Goal: Find contact information: Find contact information

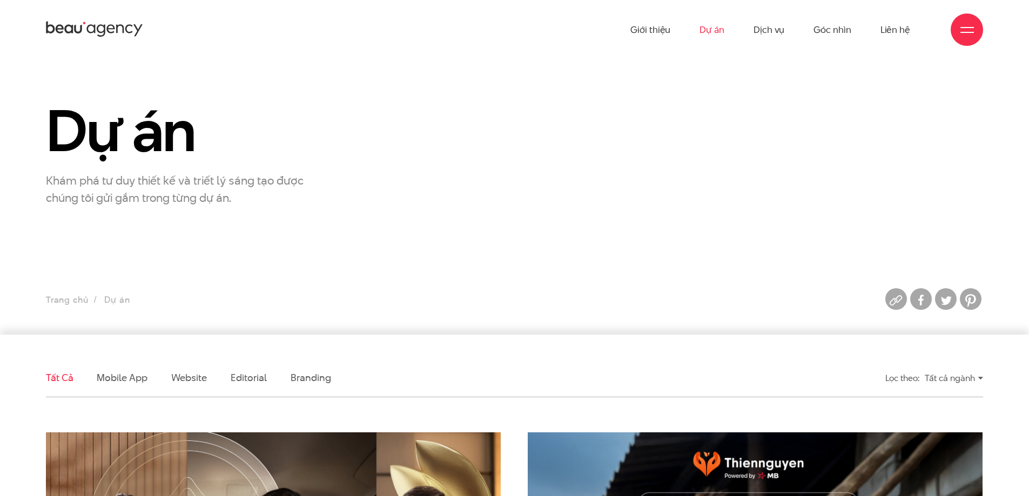
drag, startPoint x: 37, startPoint y: 24, endPoint x: 143, endPoint y: 19, distance: 105.4
click at [143, 19] on div "Giới thiệu Dự án Dịch vụ Góc nhìn Liên hệ" at bounding box center [514, 29] width 1029 height 59
drag, startPoint x: 146, startPoint y: 26, endPoint x: 45, endPoint y: 26, distance: 101.0
click at [45, 26] on div "Giới thiệu Dự án Dịch vụ Góc nhìn Liên hệ" at bounding box center [514, 29] width 1029 height 59
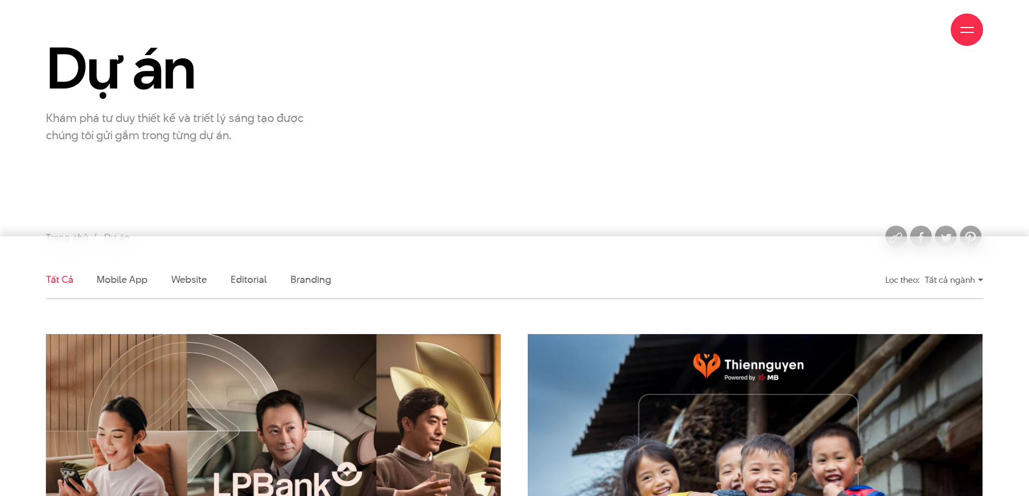
scroll to position [108, 0]
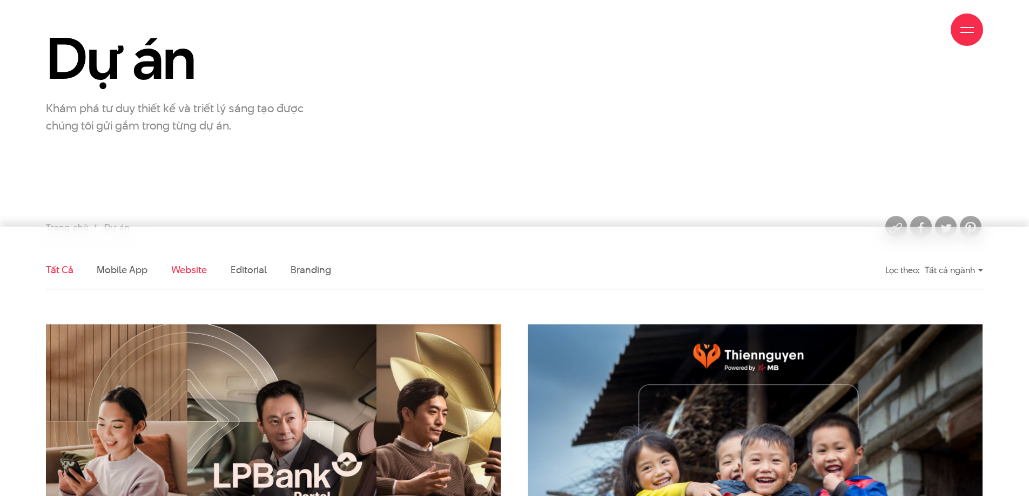
click at [178, 273] on link "Website" at bounding box center [189, 270] width 36 height 14
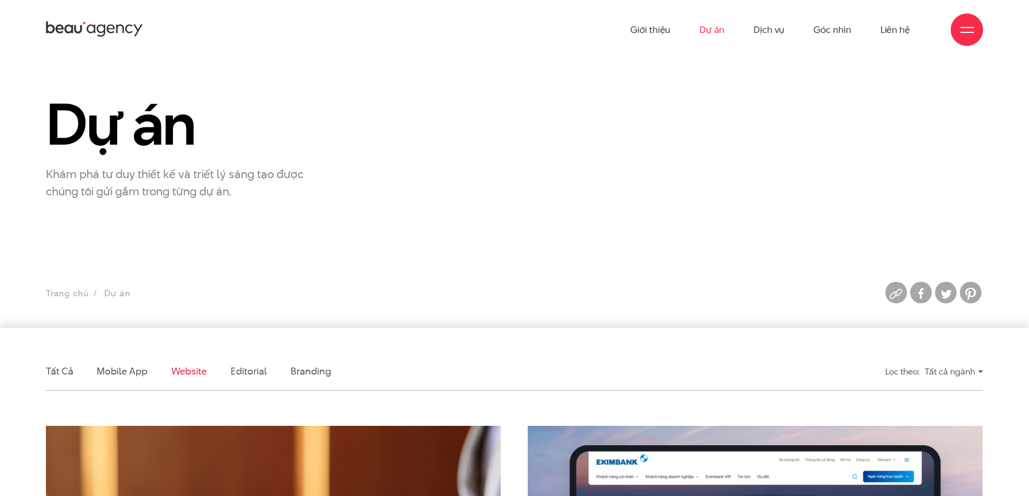
scroll to position [0, 0]
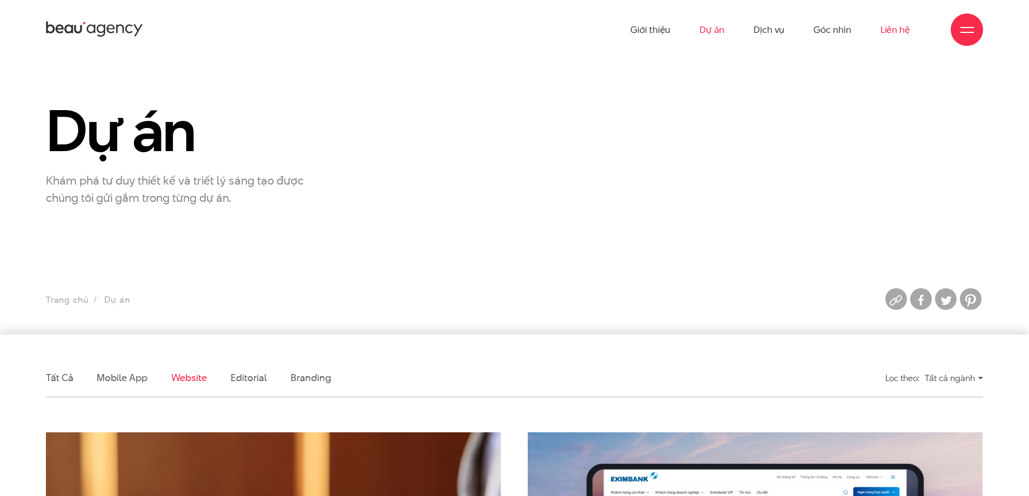
click at [887, 29] on link "Liên hệ" at bounding box center [896, 29] width 30 height 59
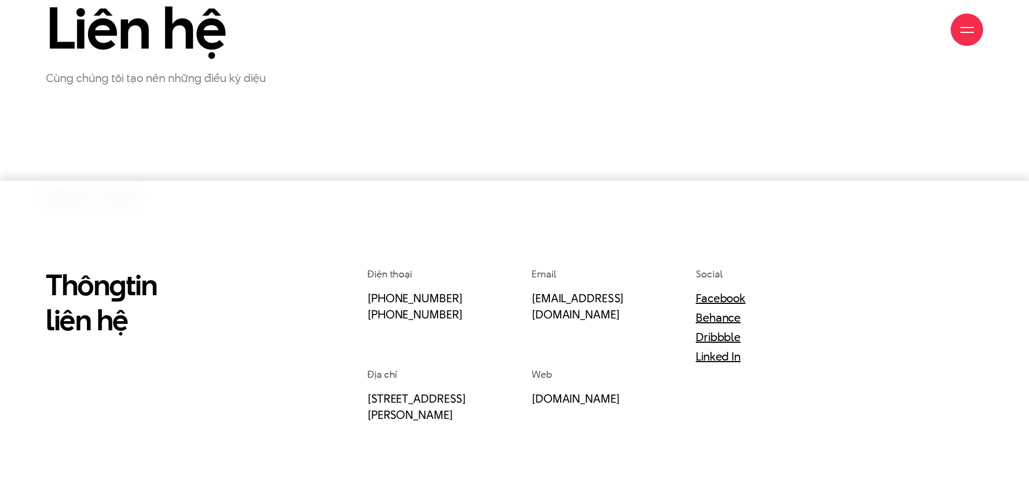
scroll to position [162, 0]
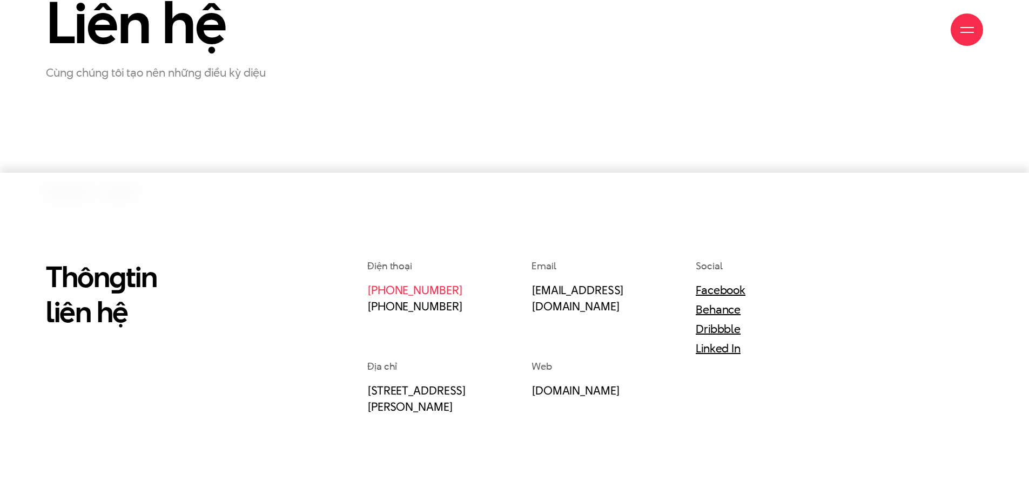
drag, startPoint x: 461, startPoint y: 287, endPoint x: 398, endPoint y: 292, distance: 63.4
click at [398, 292] on p "(+84) 97 531 9889 (+84) 86 929 1771" at bounding box center [435, 298] width 137 height 32
copy link "97 531 9889"
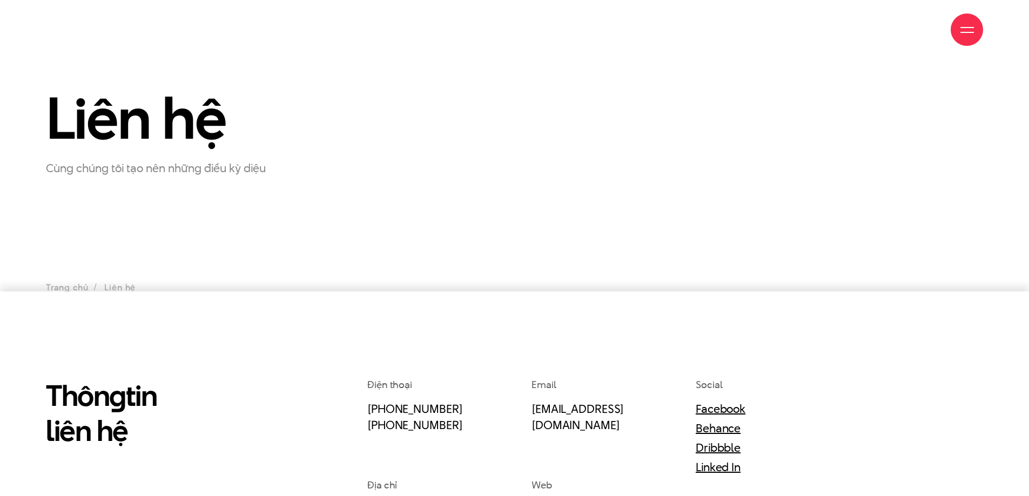
scroll to position [108, 0]
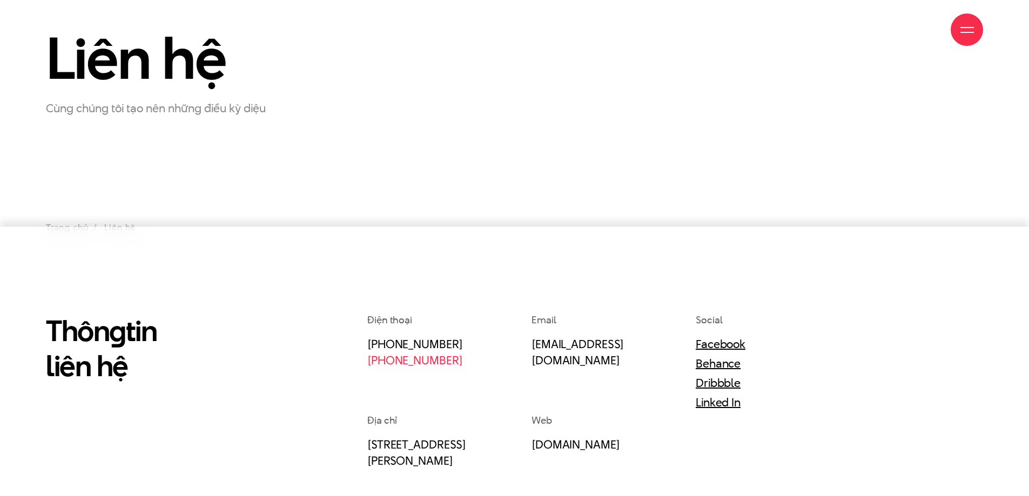
drag, startPoint x: 451, startPoint y: 359, endPoint x: 399, endPoint y: 361, distance: 52.4
click at [399, 361] on p "(+84) 97 531 9889 (+84) 86 929 1771" at bounding box center [435, 352] width 137 height 32
copy link "86 929 1771"
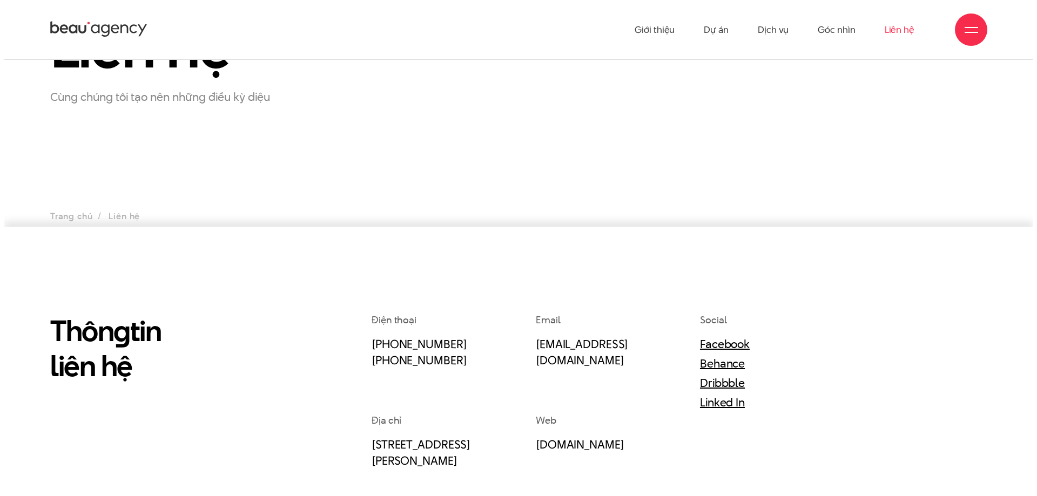
scroll to position [0, 0]
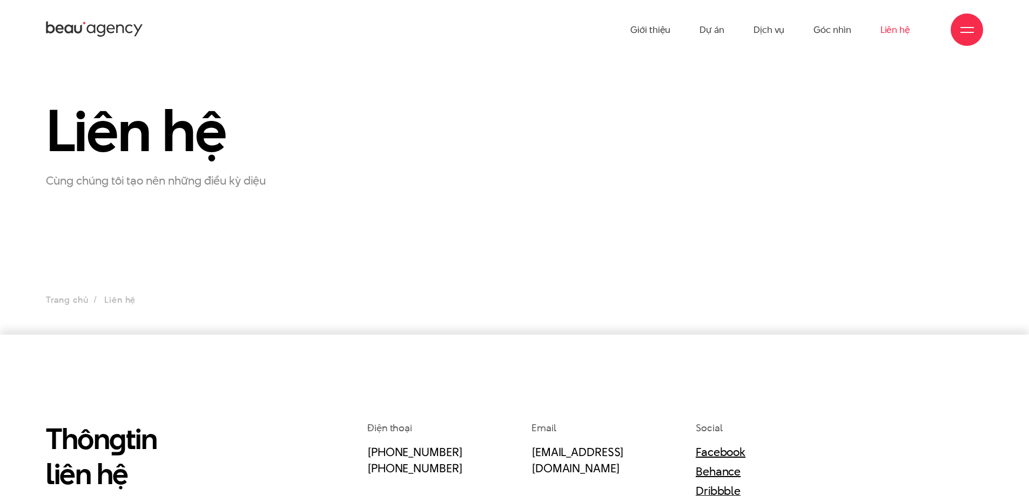
click at [972, 32] on span at bounding box center [968, 32] width 14 height 1
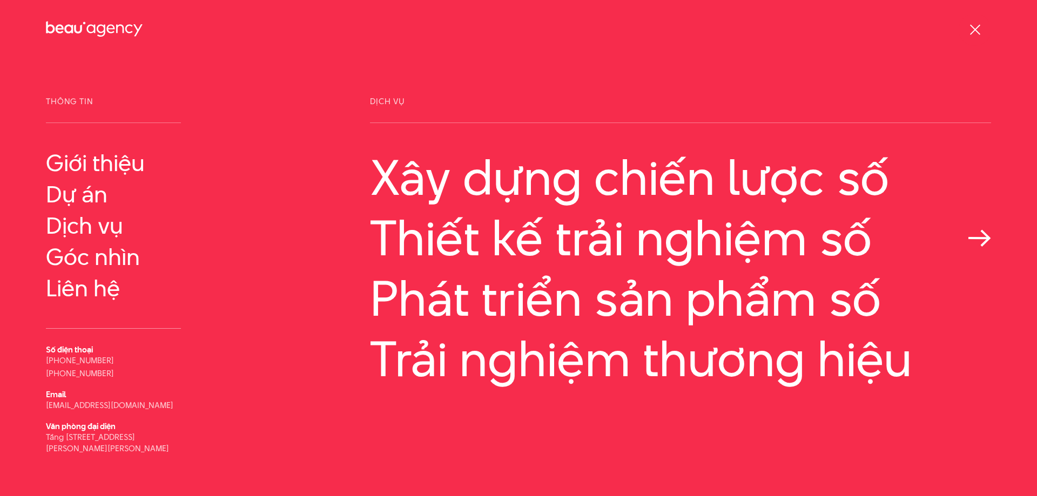
scroll to position [24, 0]
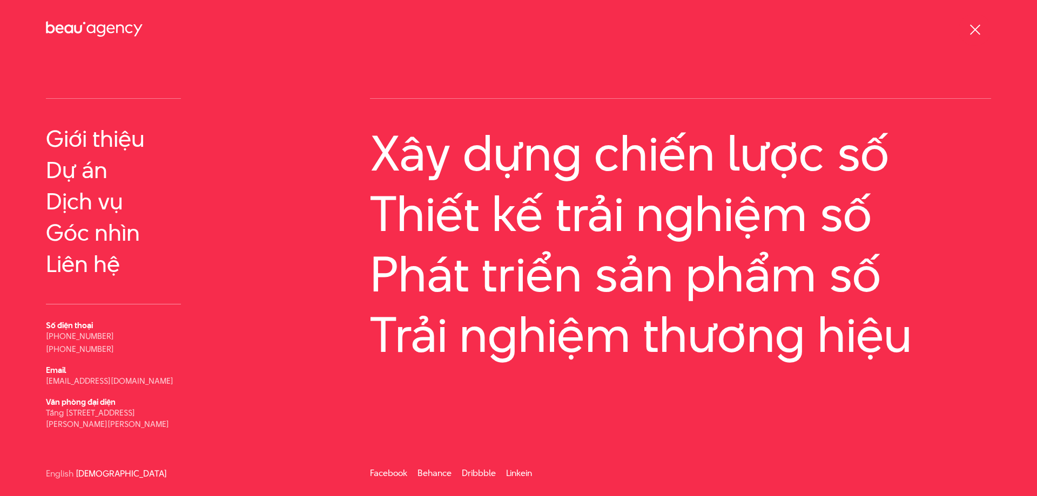
drag, startPoint x: 40, startPoint y: 26, endPoint x: 142, endPoint y: 22, distance: 102.2
click at [142, 22] on div "Giới thiệu Dự án Dịch vụ Góc nhìn Liên hệ" at bounding box center [518, 29] width 1037 height 59
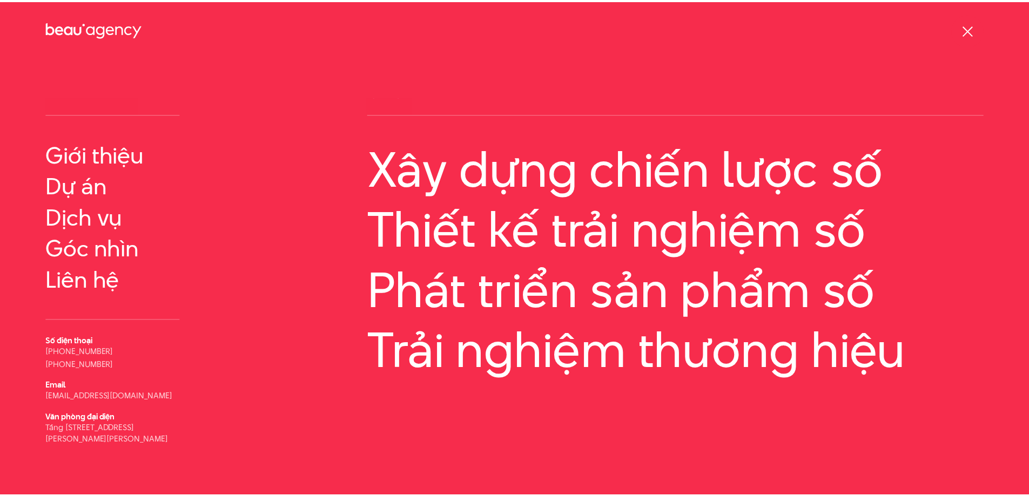
scroll to position [0, 0]
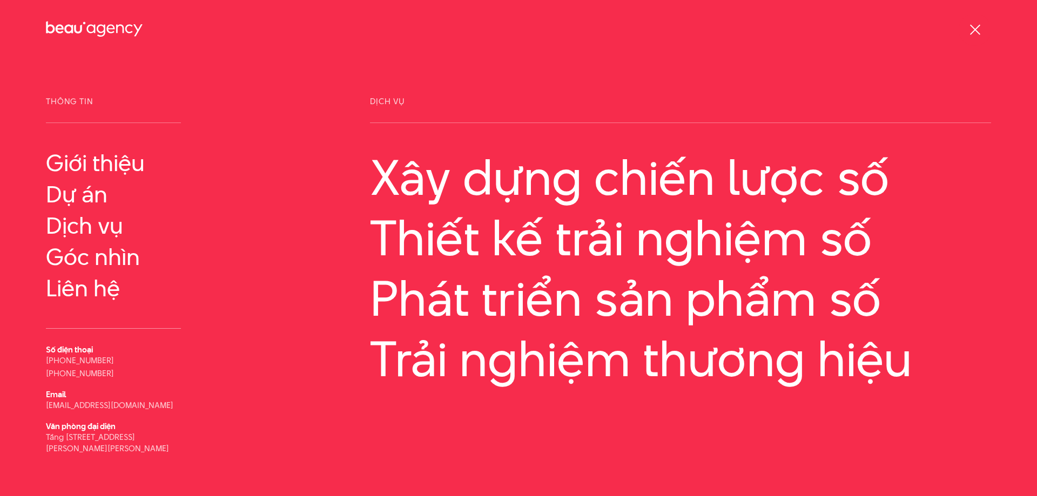
click at [978, 26] on span at bounding box center [975, 29] width 10 height 10
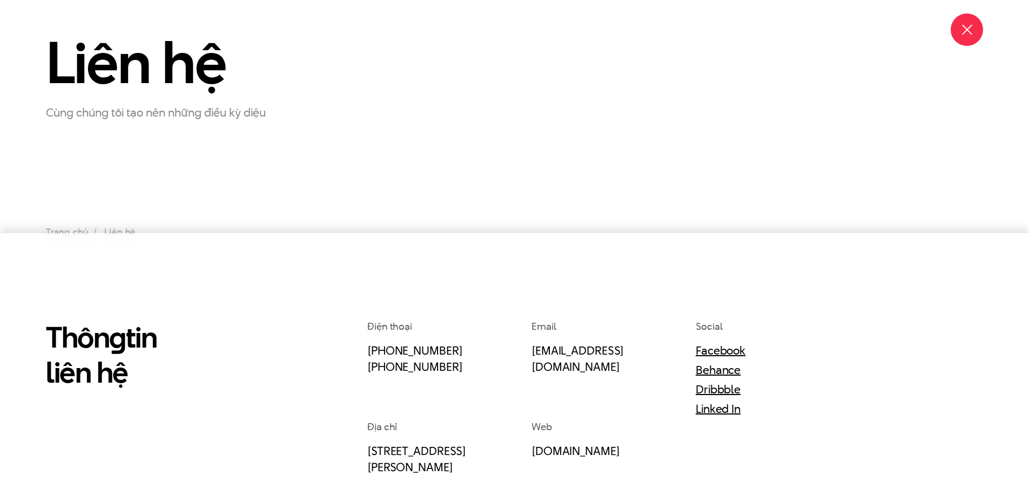
scroll to position [162, 0]
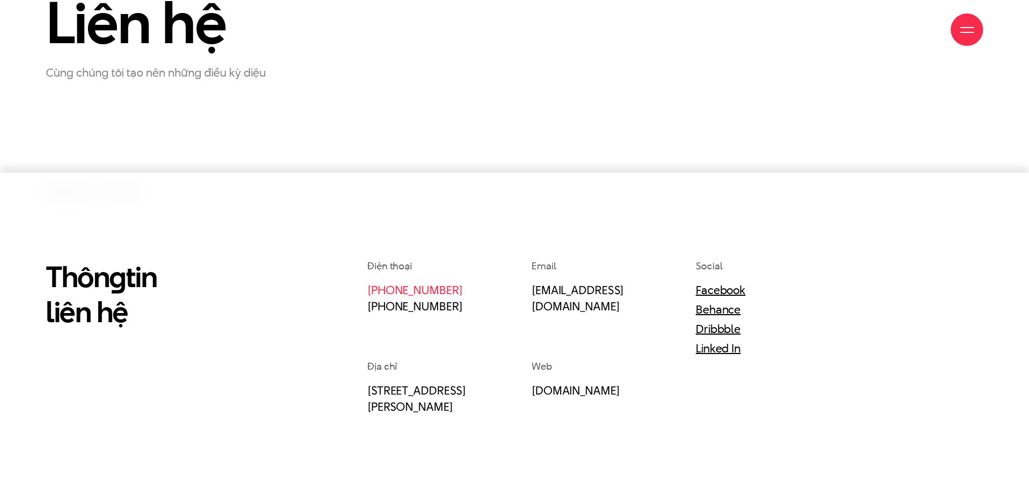
drag, startPoint x: 462, startPoint y: 287, endPoint x: 398, endPoint y: 290, distance: 64.9
click at [398, 290] on p "(+84) 97 531 9889 (+84) 86 929 1771" at bounding box center [435, 298] width 137 height 32
copy link "97 531 9889"
